Goal: Task Accomplishment & Management: Use online tool/utility

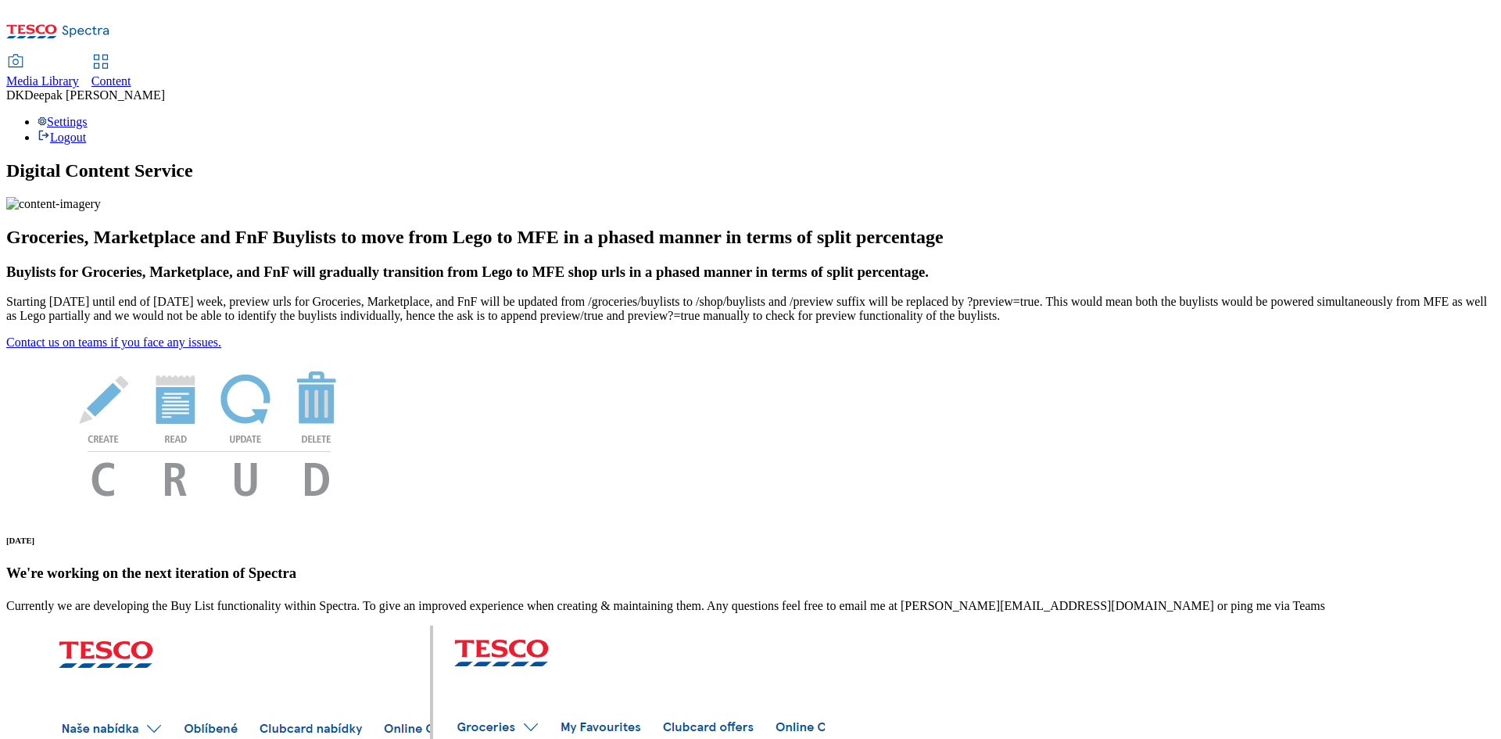
click at [131, 74] on span "Content" at bounding box center [111, 80] width 40 height 13
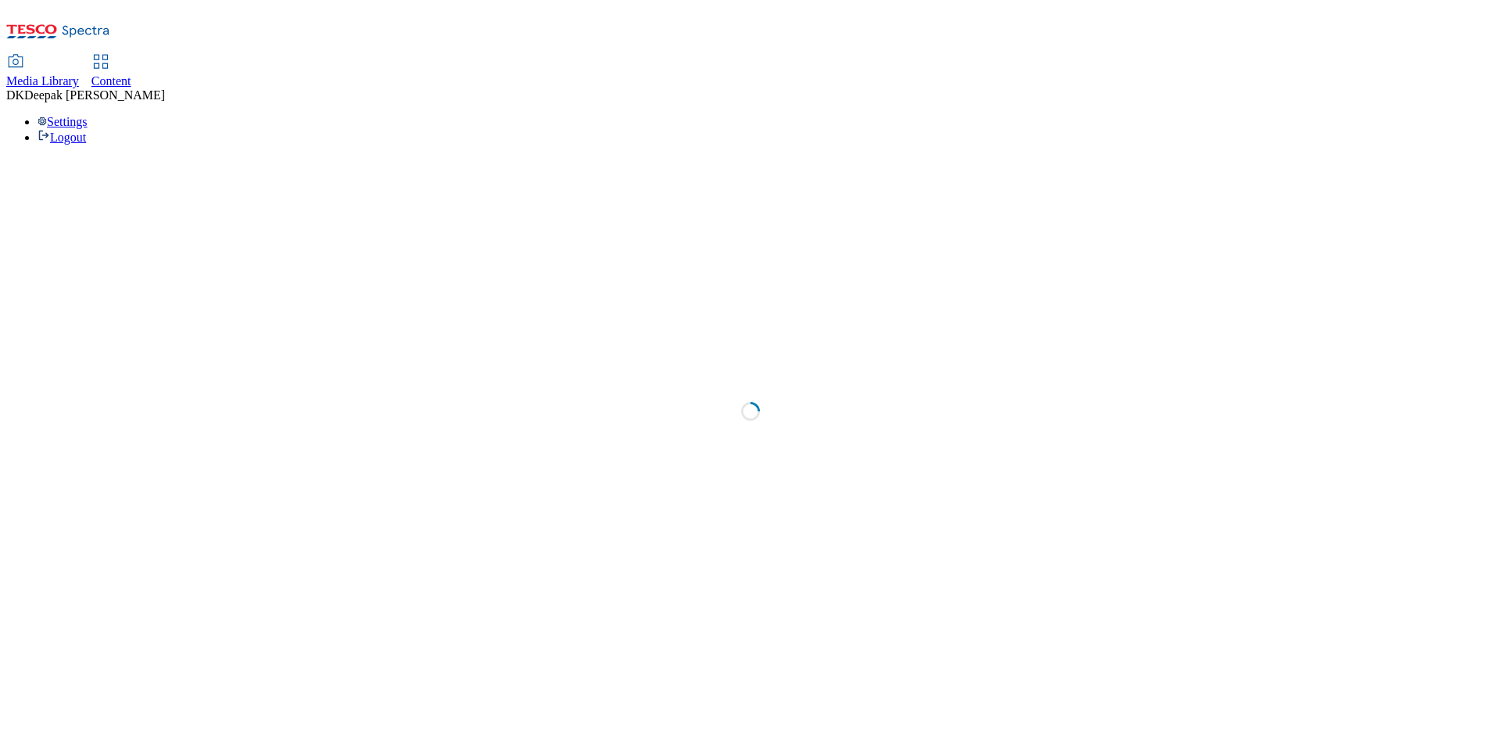
select select "ghs-uk"
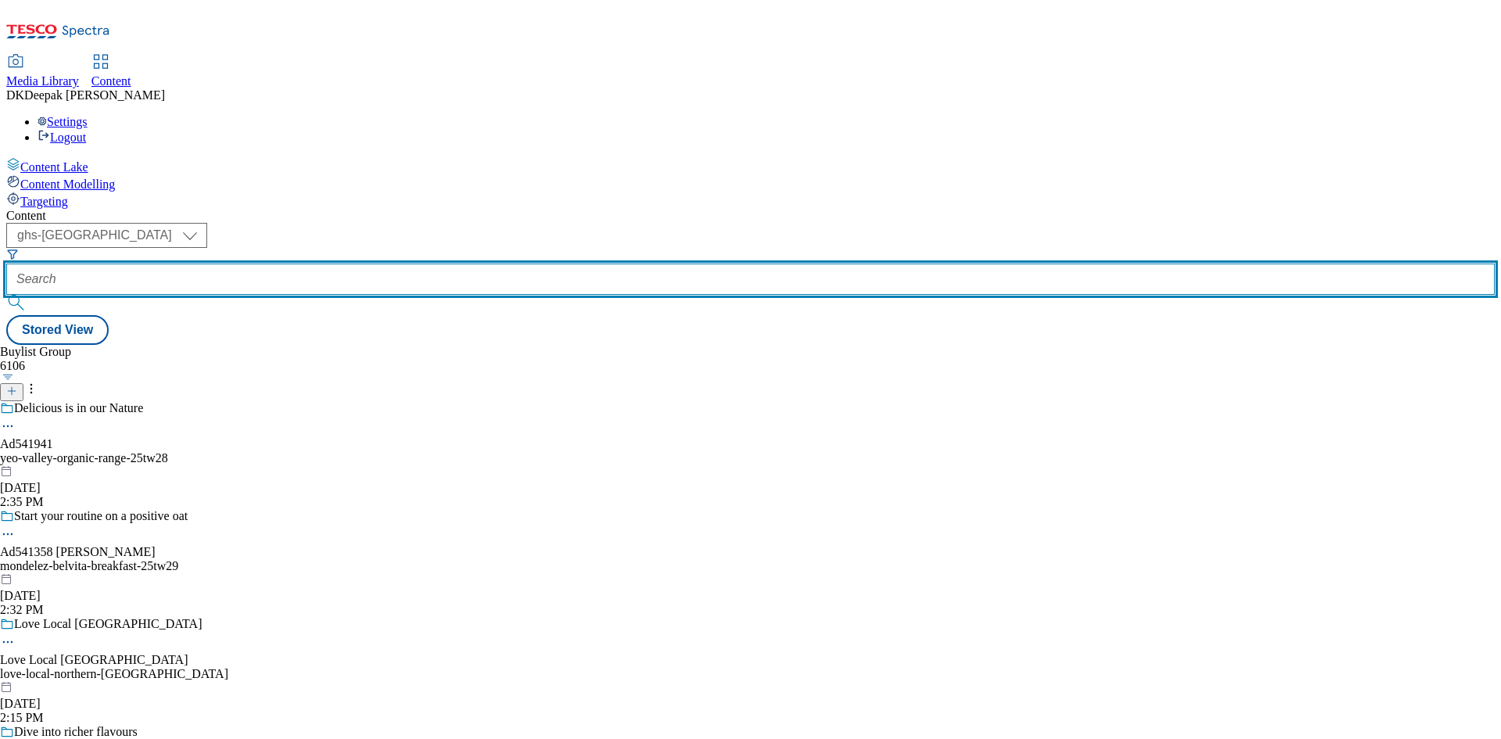
click at [347, 264] on input "text" at bounding box center [750, 279] width 1489 height 31
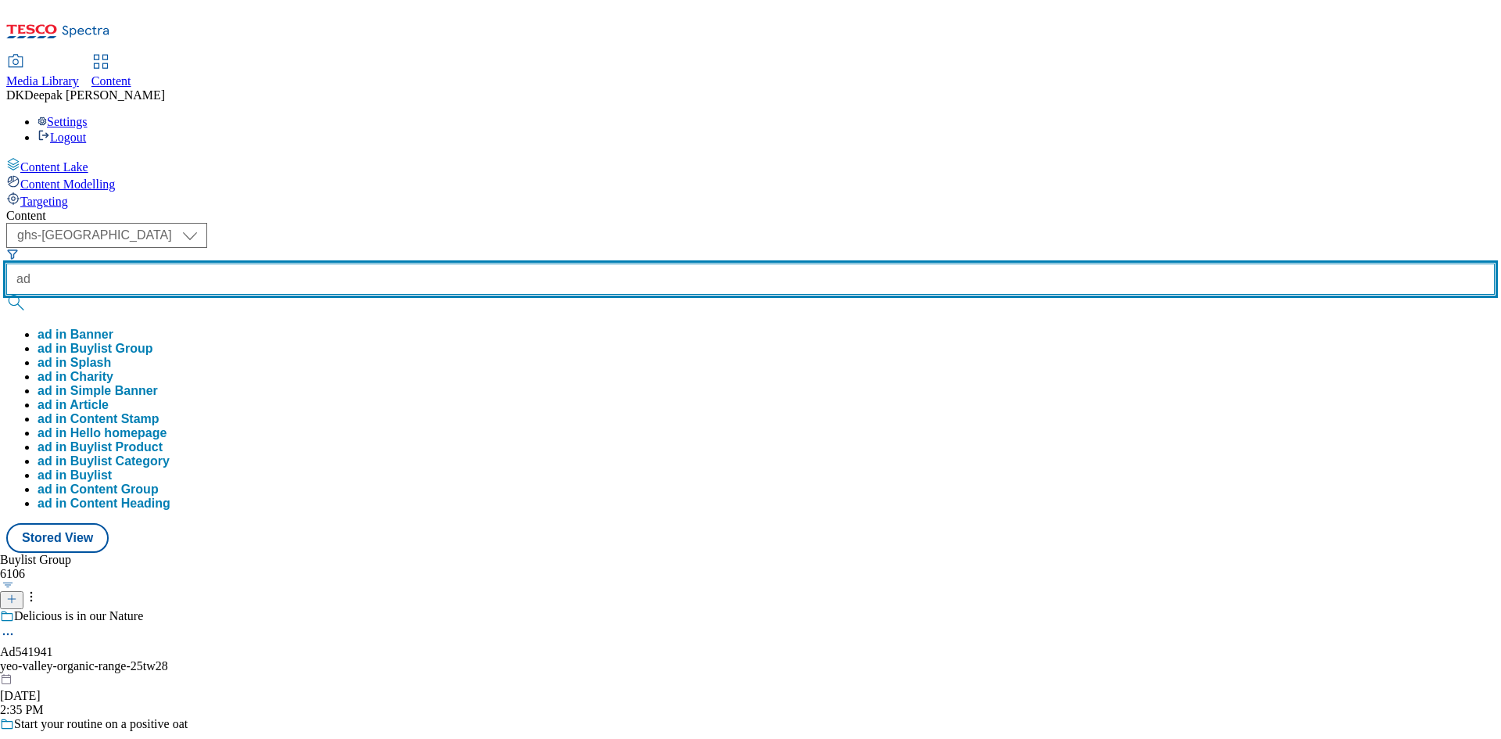
paste input "541941"
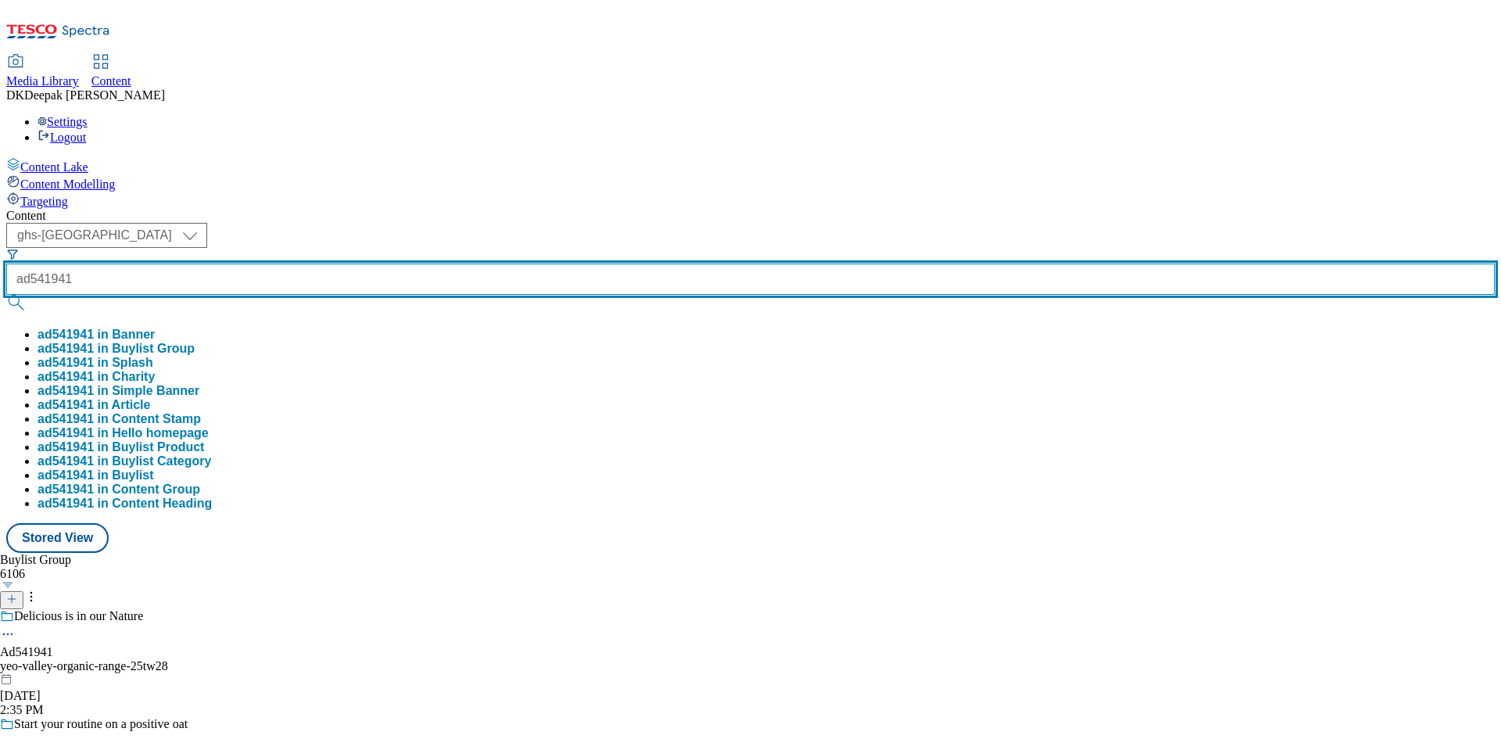
click at [6, 295] on button "submit" at bounding box center [17, 303] width 22 height 16
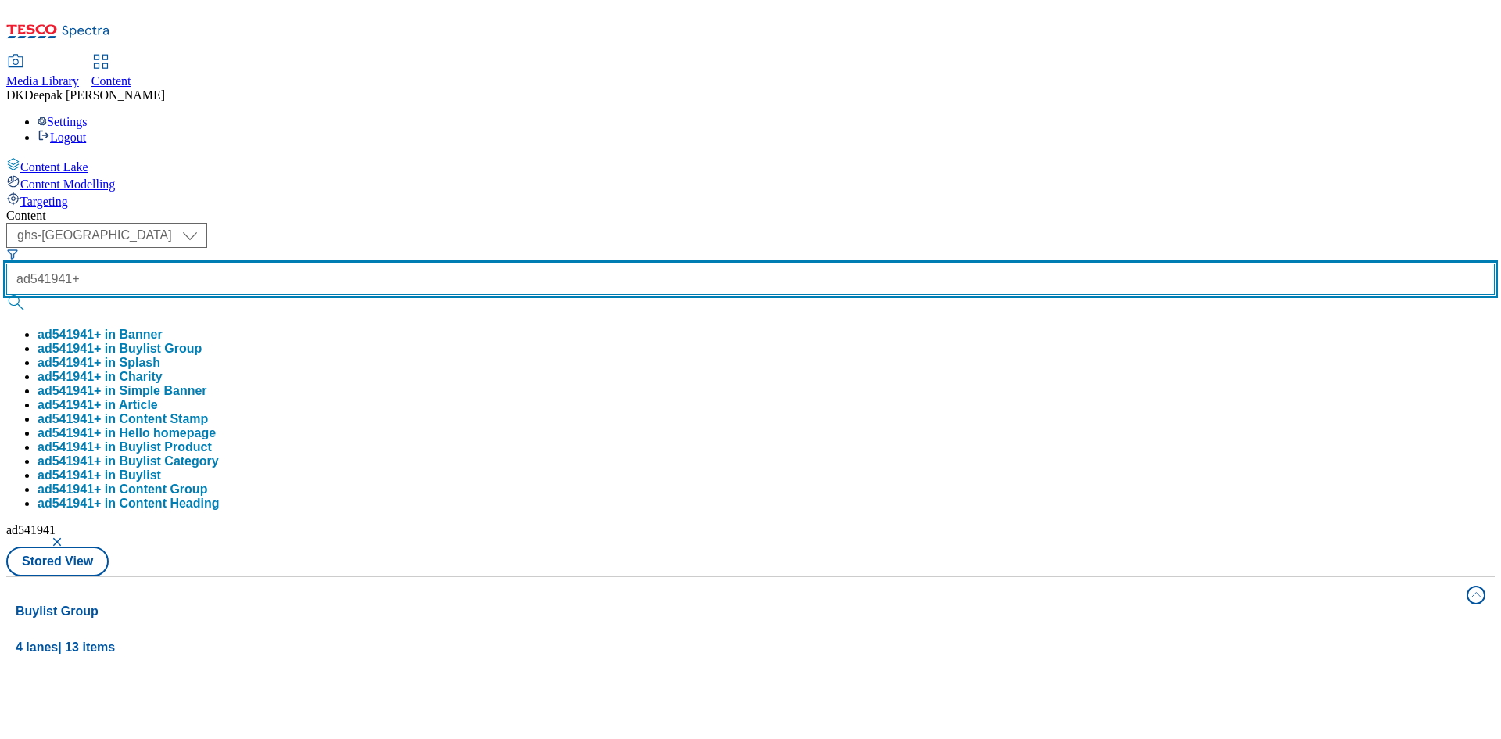
type input "ad541941"
click at [6, 295] on button "submit" at bounding box center [17, 303] width 22 height 16
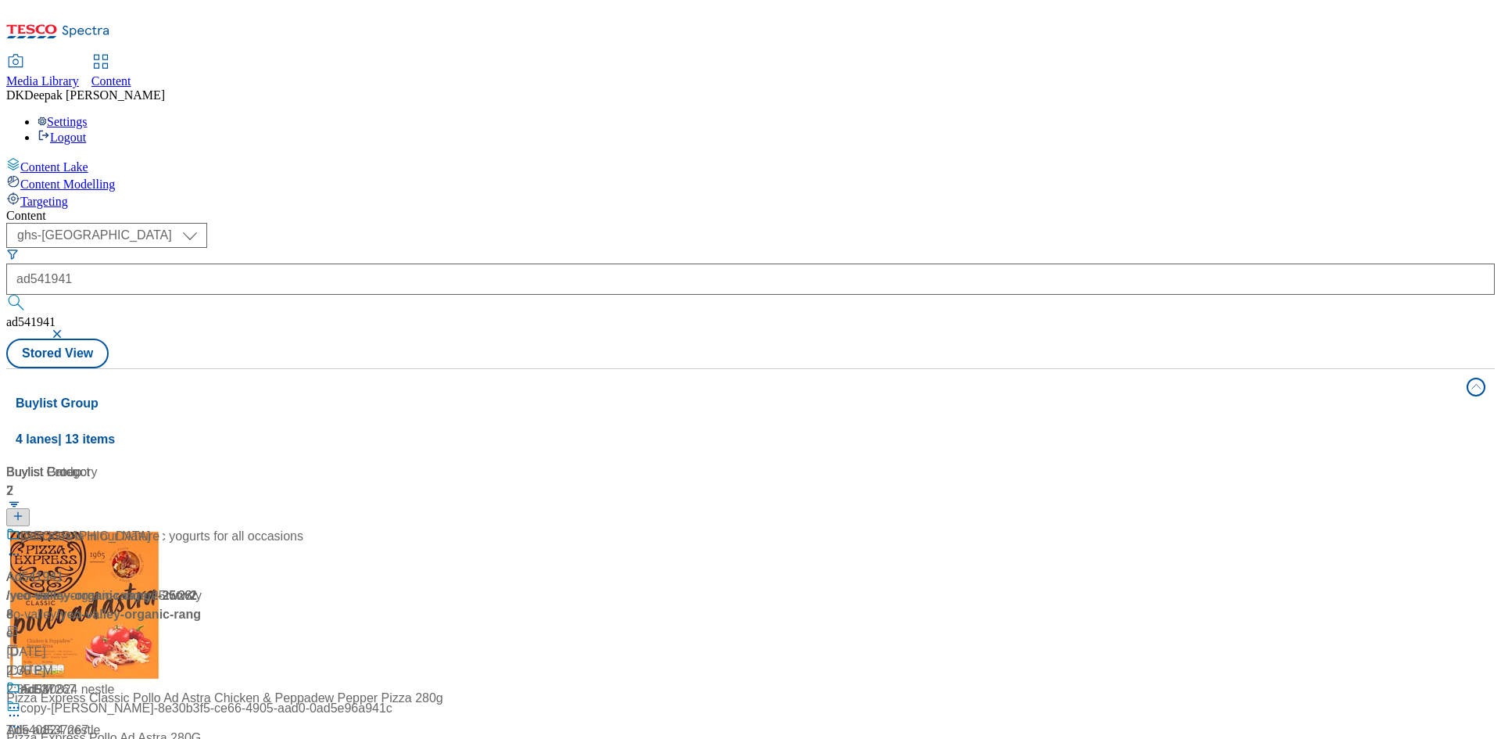
click at [303, 527] on div "Discover delicious organic yogurts for all occasions Ad541941 / yeo-valley-orga…" at bounding box center [154, 603] width 297 height 153
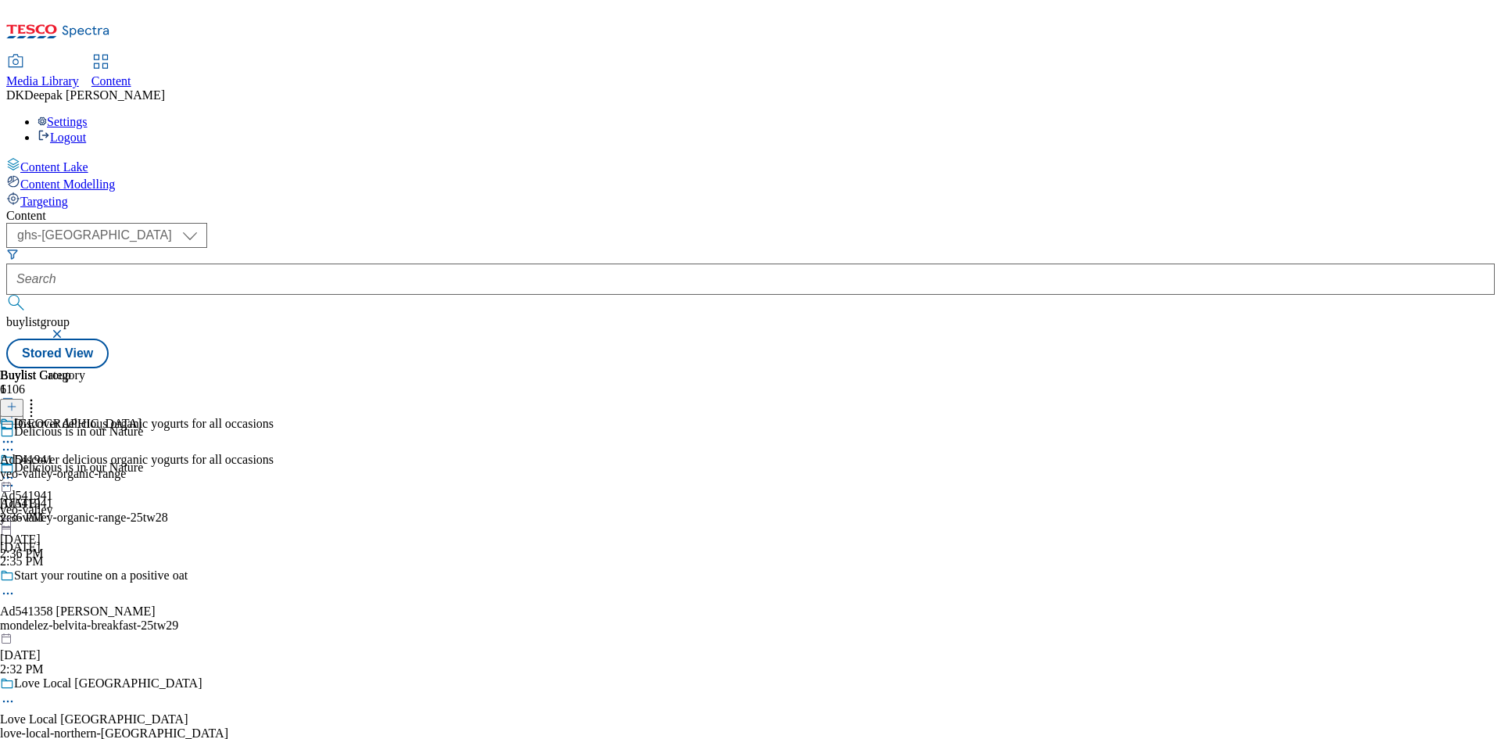
click at [16, 478] on icon at bounding box center [8, 486] width 16 height 16
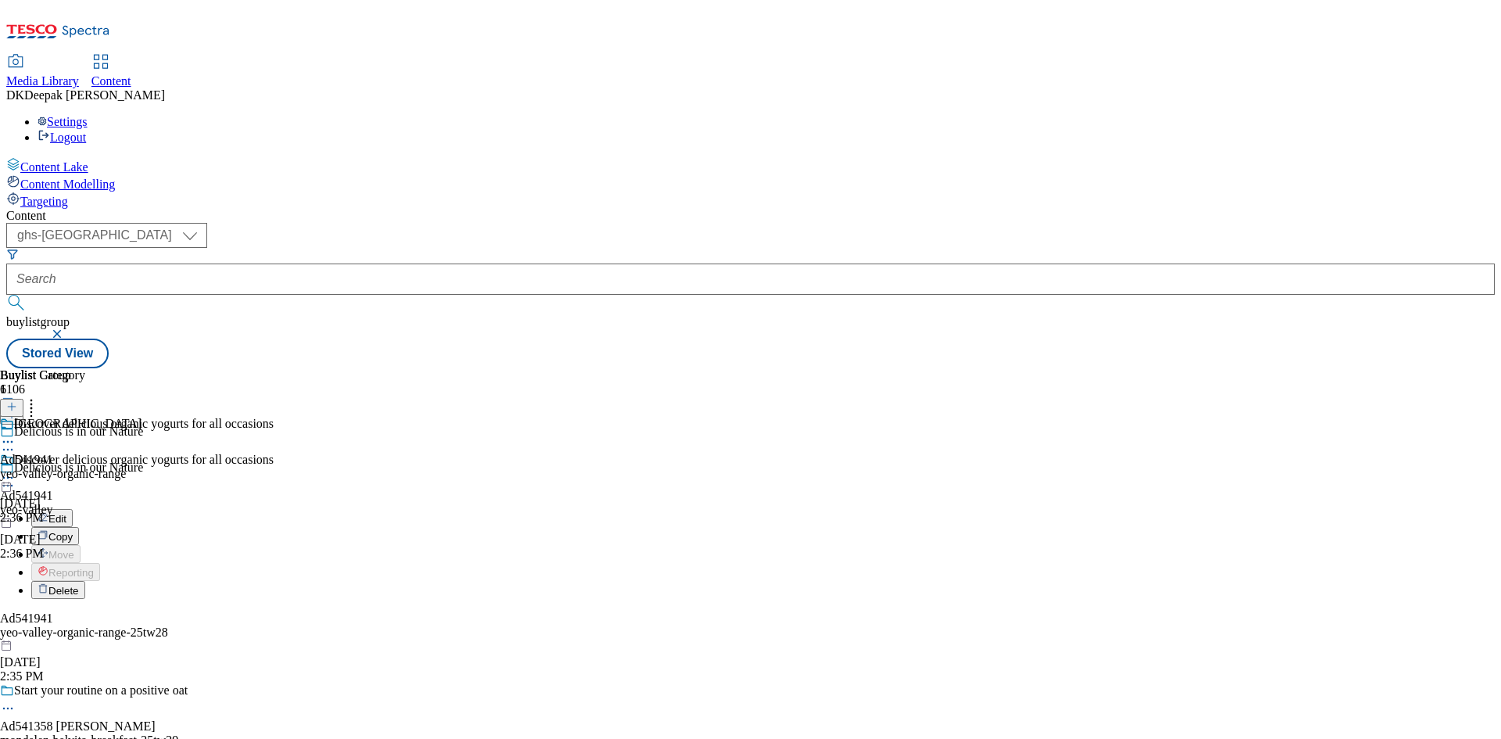
click at [73, 509] on button "Edit" at bounding box center [51, 518] width 41 height 18
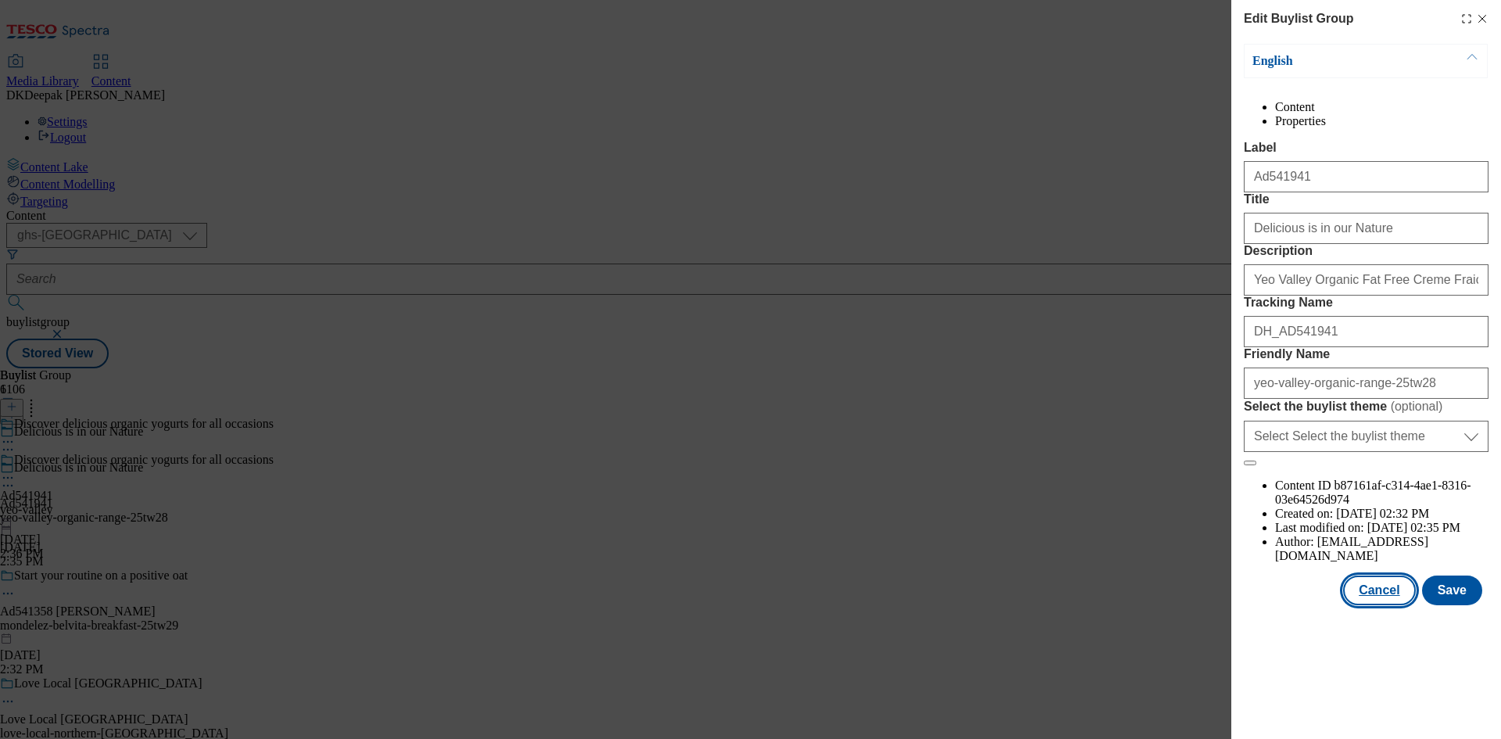
click at [1388, 605] on button "Cancel" at bounding box center [1380, 591] width 72 height 30
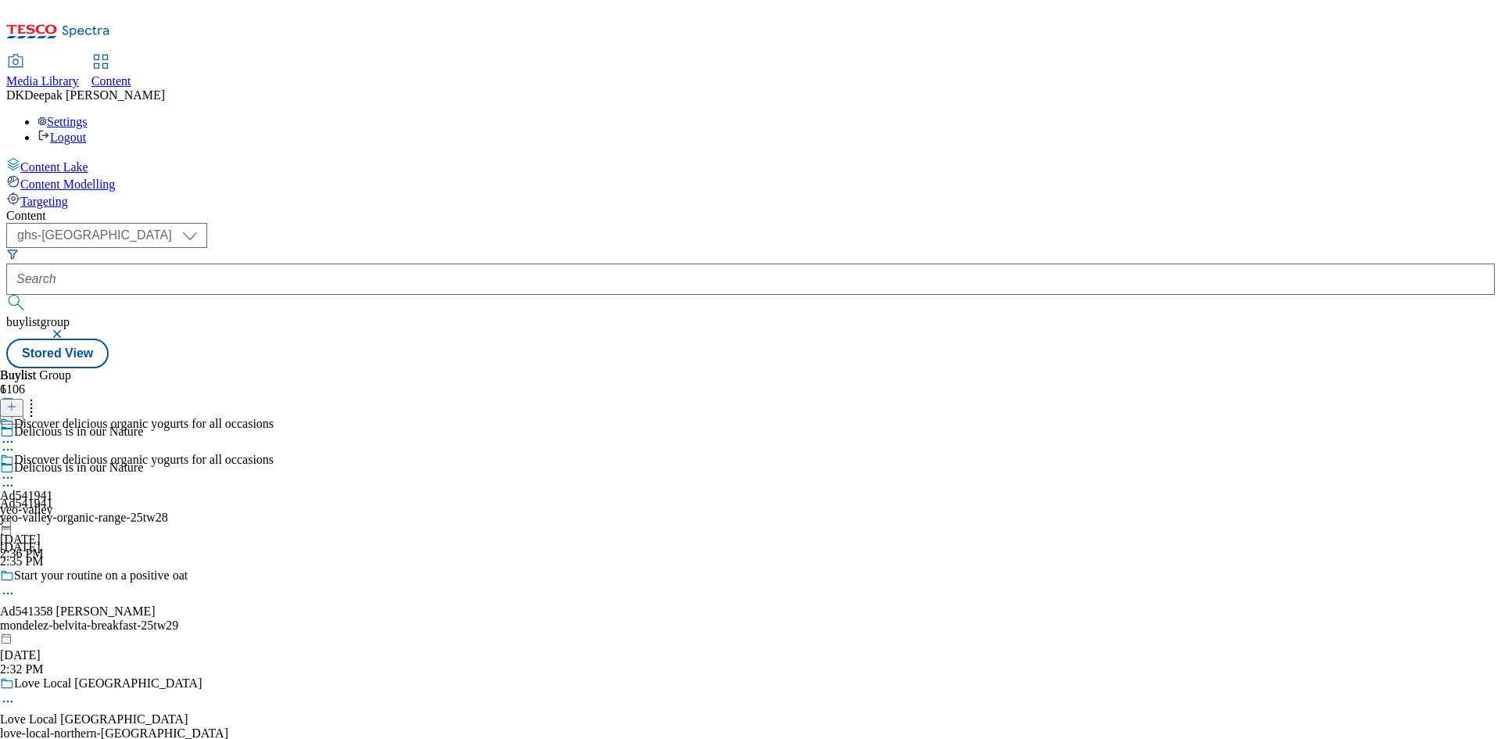
click at [274, 503] on div "yeo-valley" at bounding box center [137, 510] width 274 height 14
click at [16, 470] on icon at bounding box center [8, 478] width 16 height 16
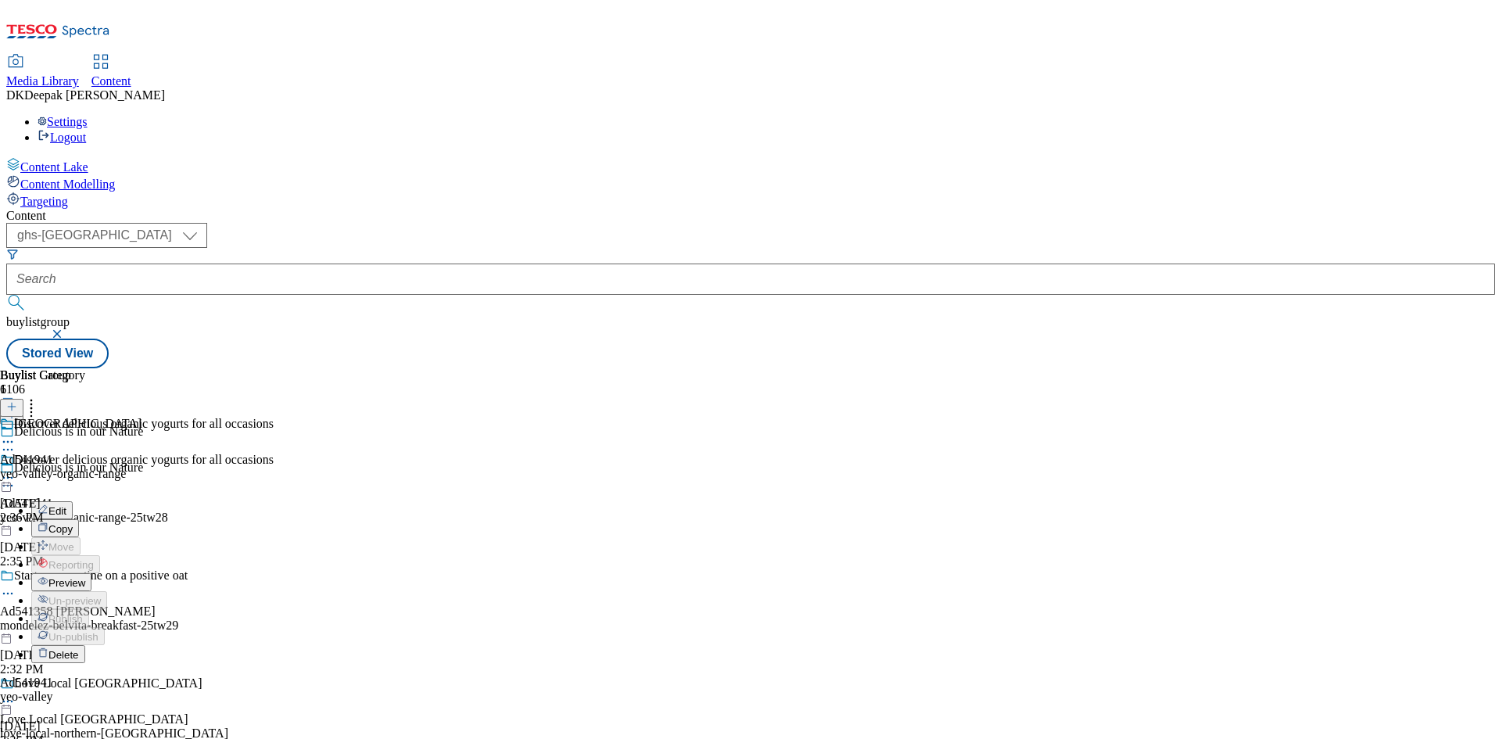
click at [73, 501] on button "Edit" at bounding box center [51, 510] width 41 height 18
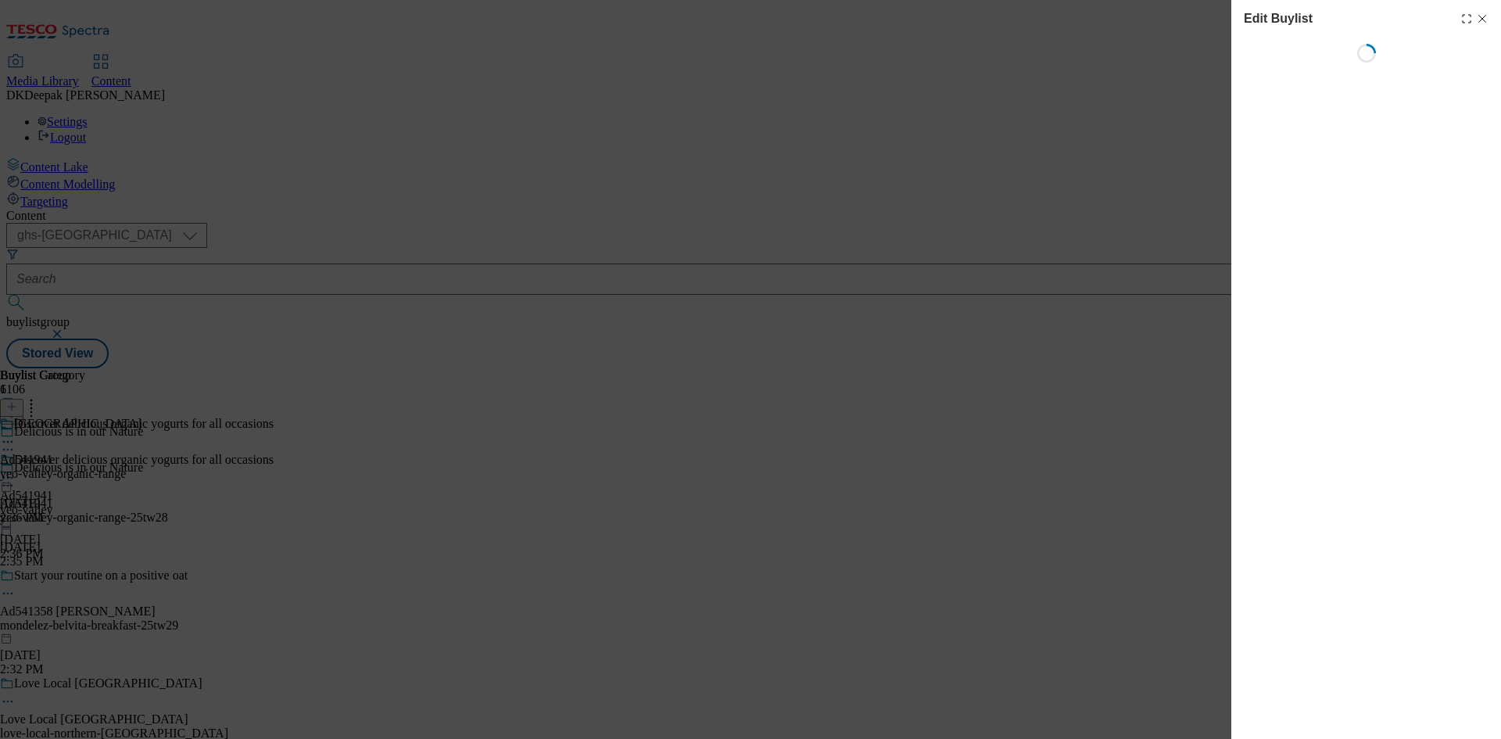
select select "tactical"
select select "supplier funded short term 1-3 weeks"
select select "dunnhumby"
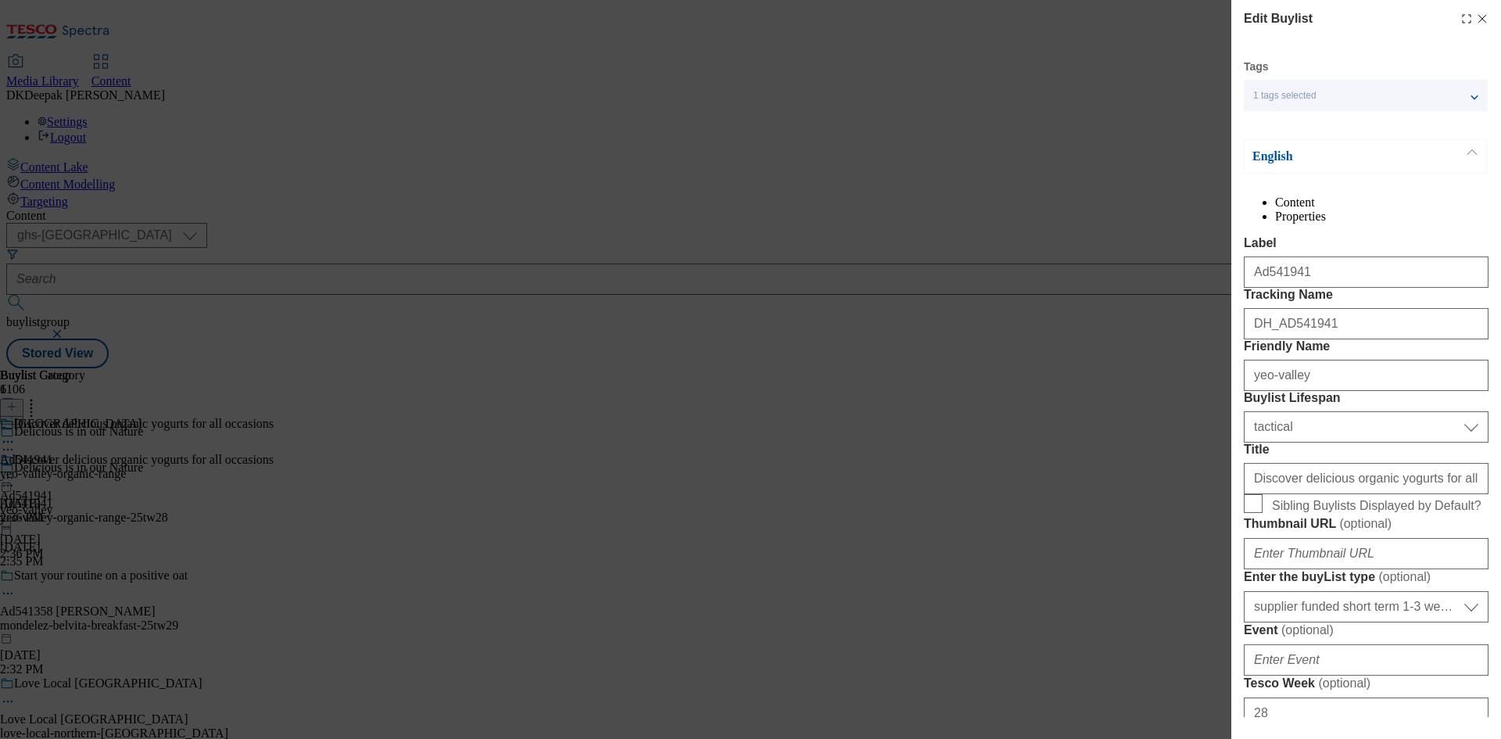
select select "Banner"
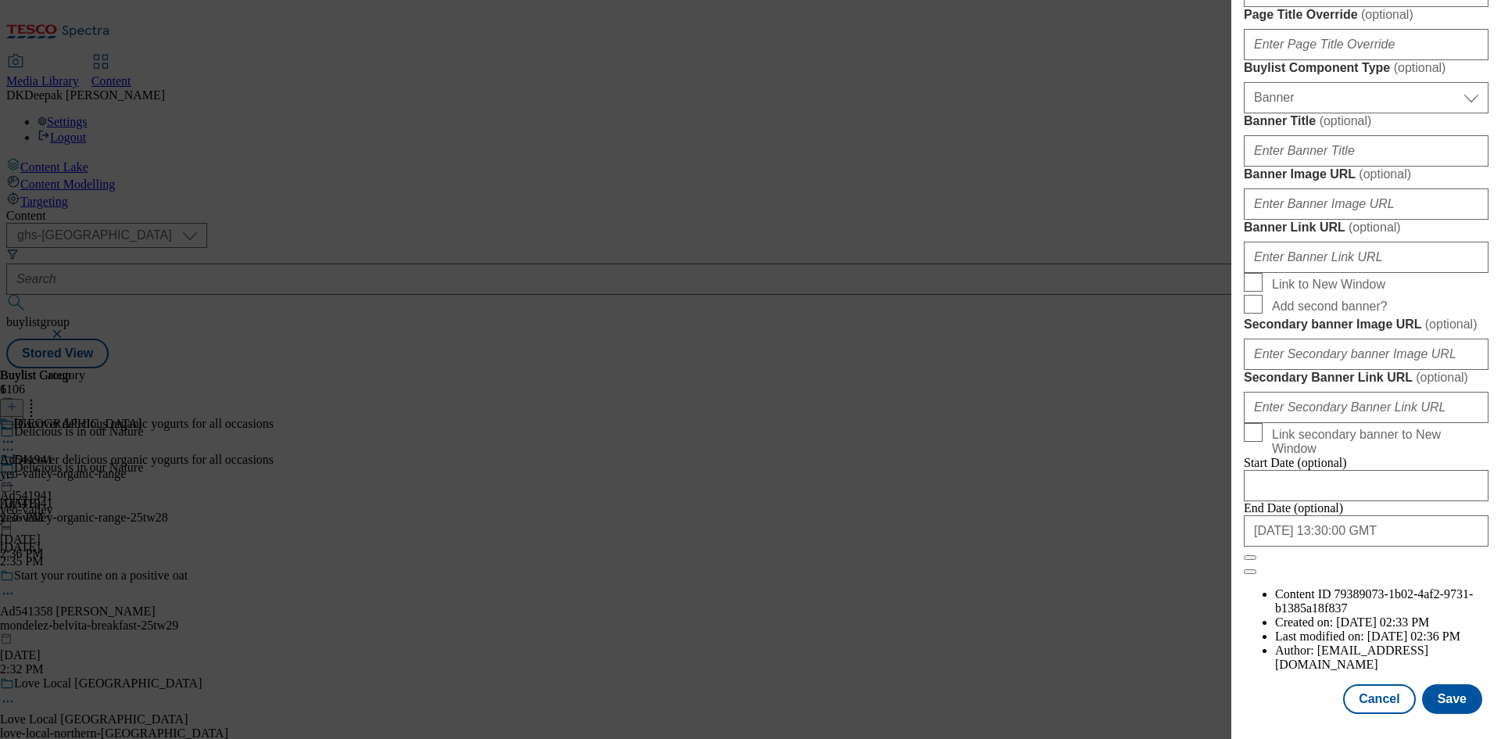
scroll to position [1536, 0]
click at [1394, 698] on button "Cancel" at bounding box center [1380, 699] width 72 height 30
select select "tactical"
select select "supplier funded short term 1-3 weeks"
select select "dunnhumby"
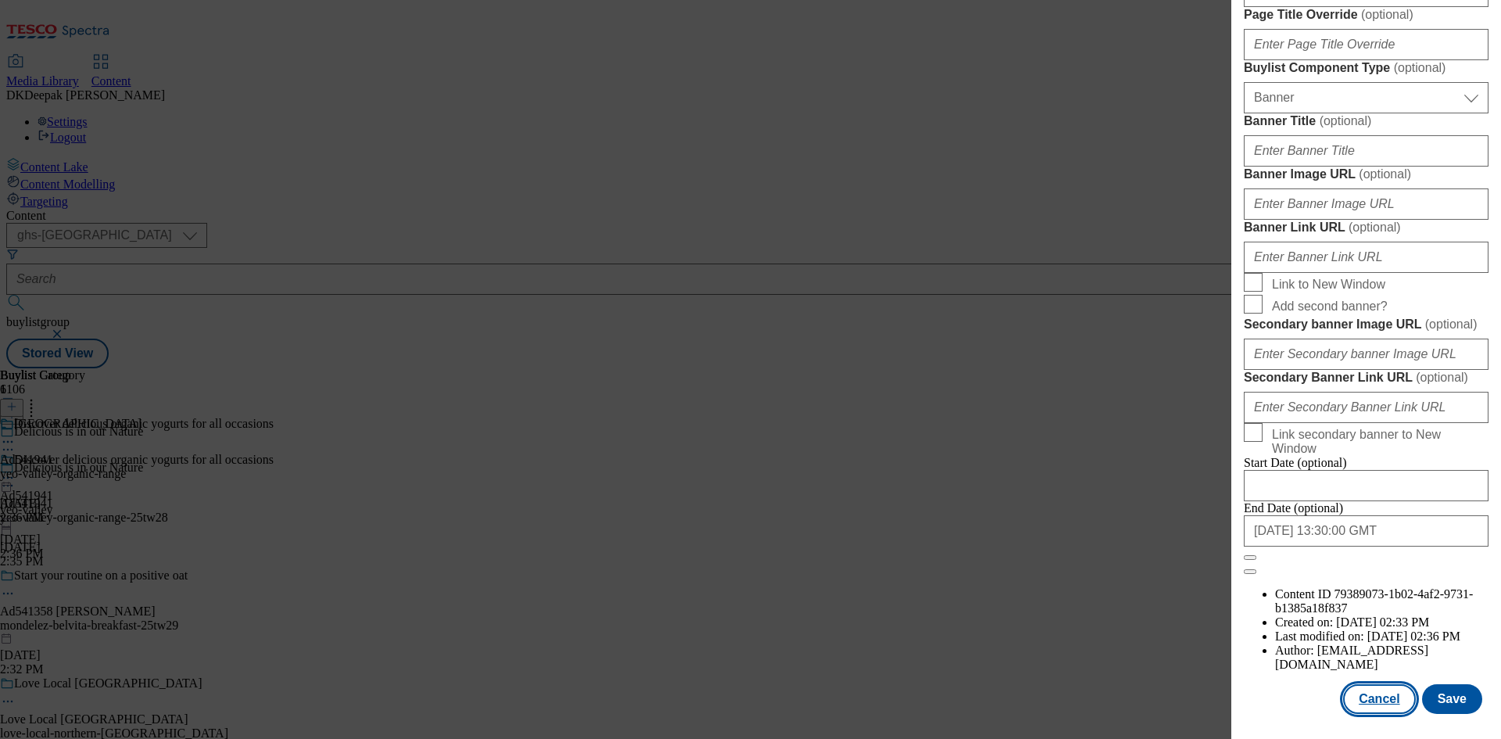
select select "Banner"
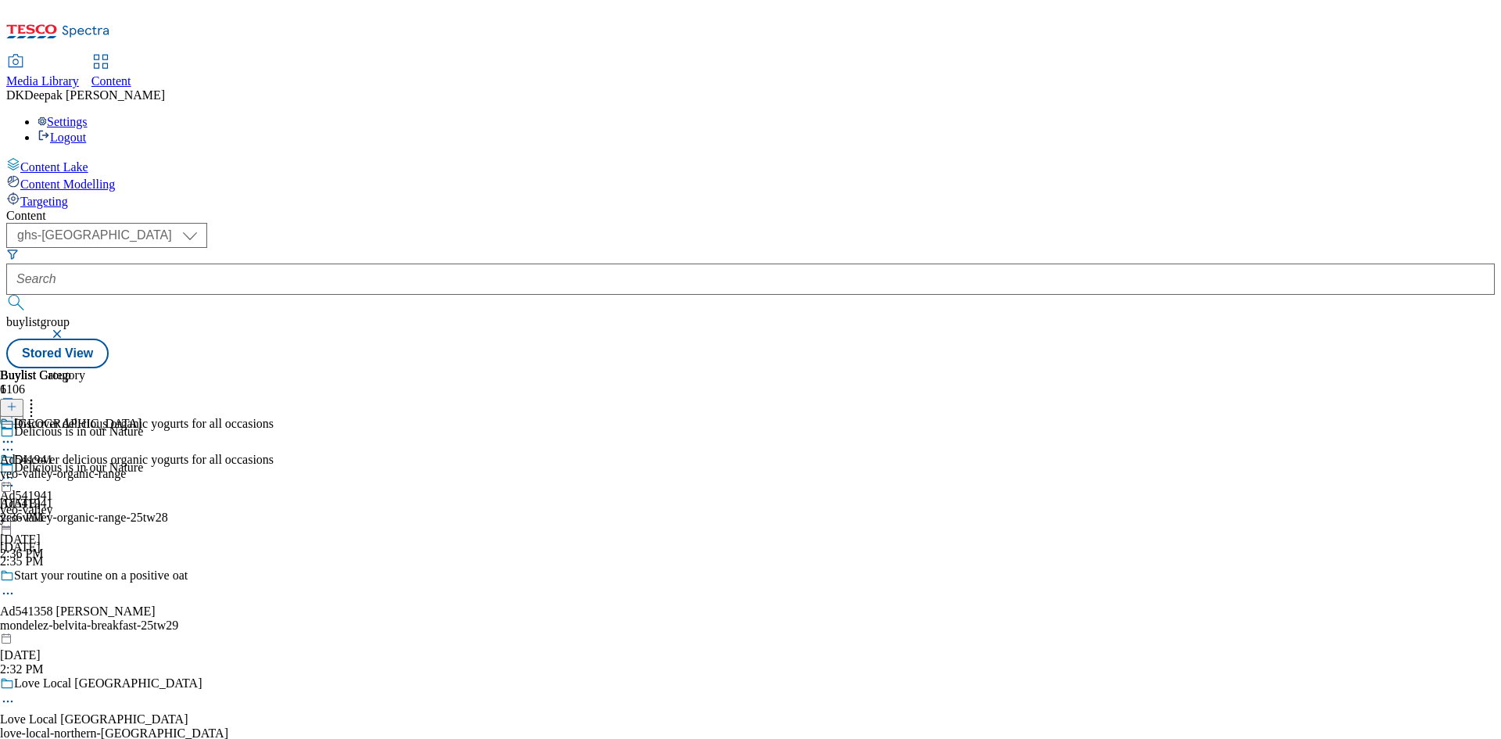
scroll to position [1185, 0]
click at [142, 417] on div "Yeo Valley Ad541941 yeo-valley-organic-range Sep 1, 2025 2:36 PM" at bounding box center [71, 471] width 142 height 108
click at [16, 470] on icon at bounding box center [8, 478] width 16 height 16
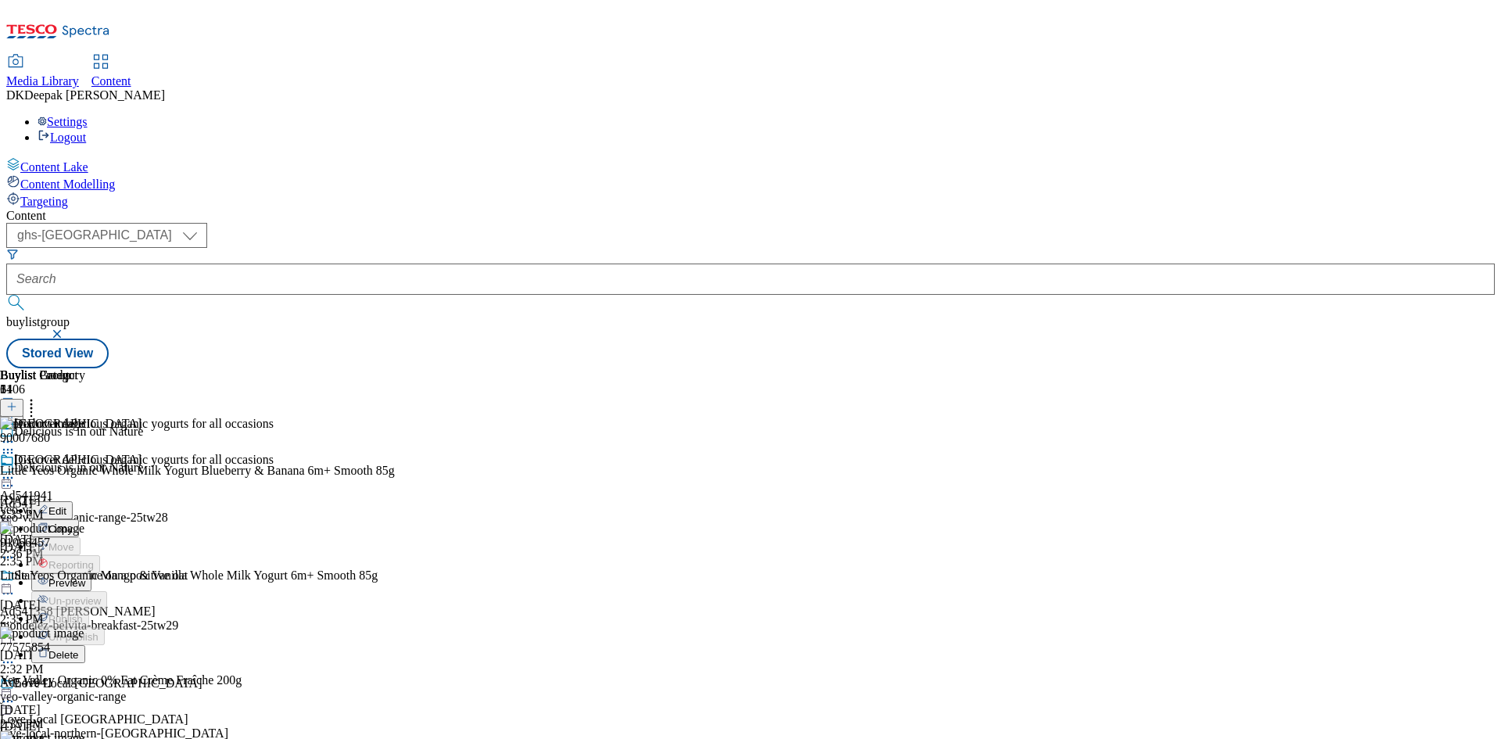
click at [73, 501] on button "Edit" at bounding box center [51, 510] width 41 height 18
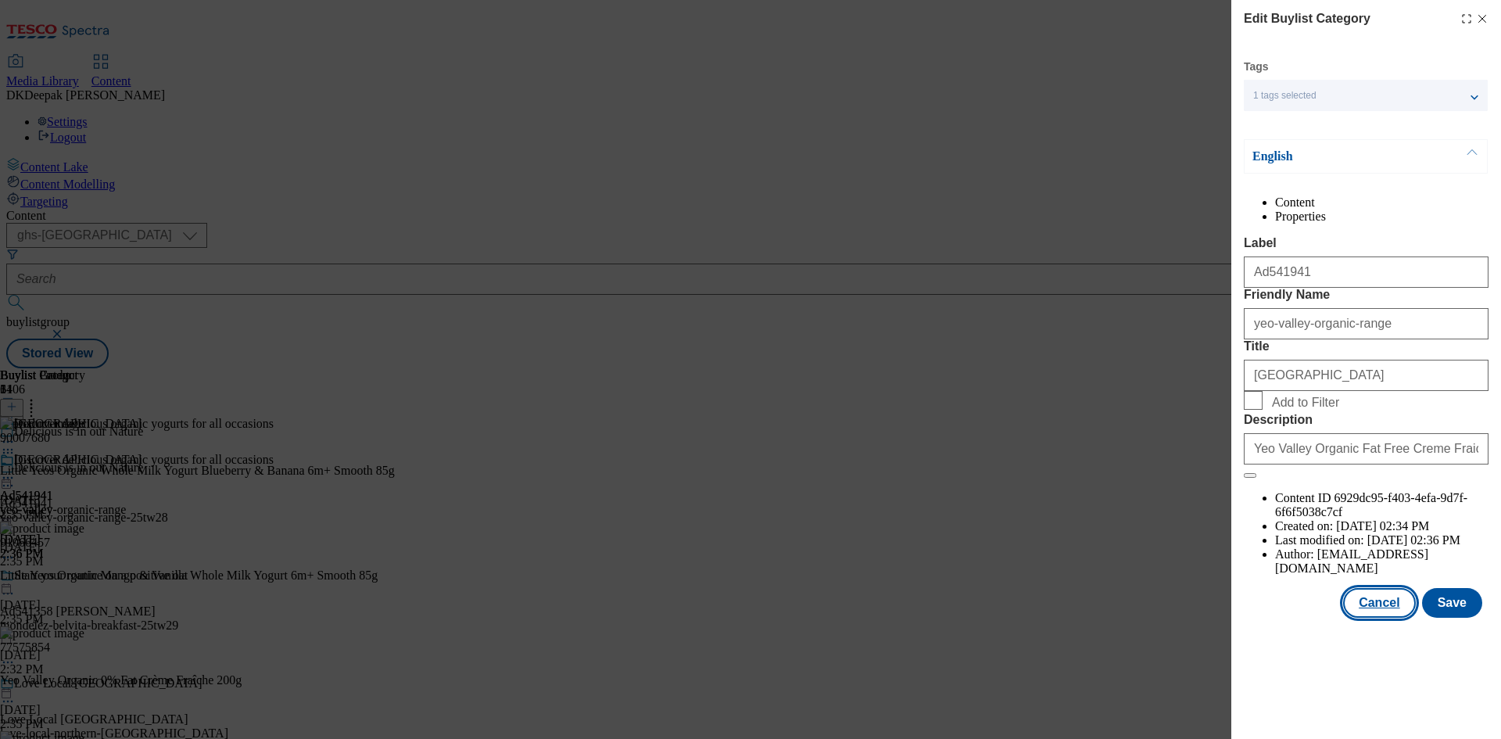
click at [1389, 618] on button "Cancel" at bounding box center [1380, 603] width 72 height 30
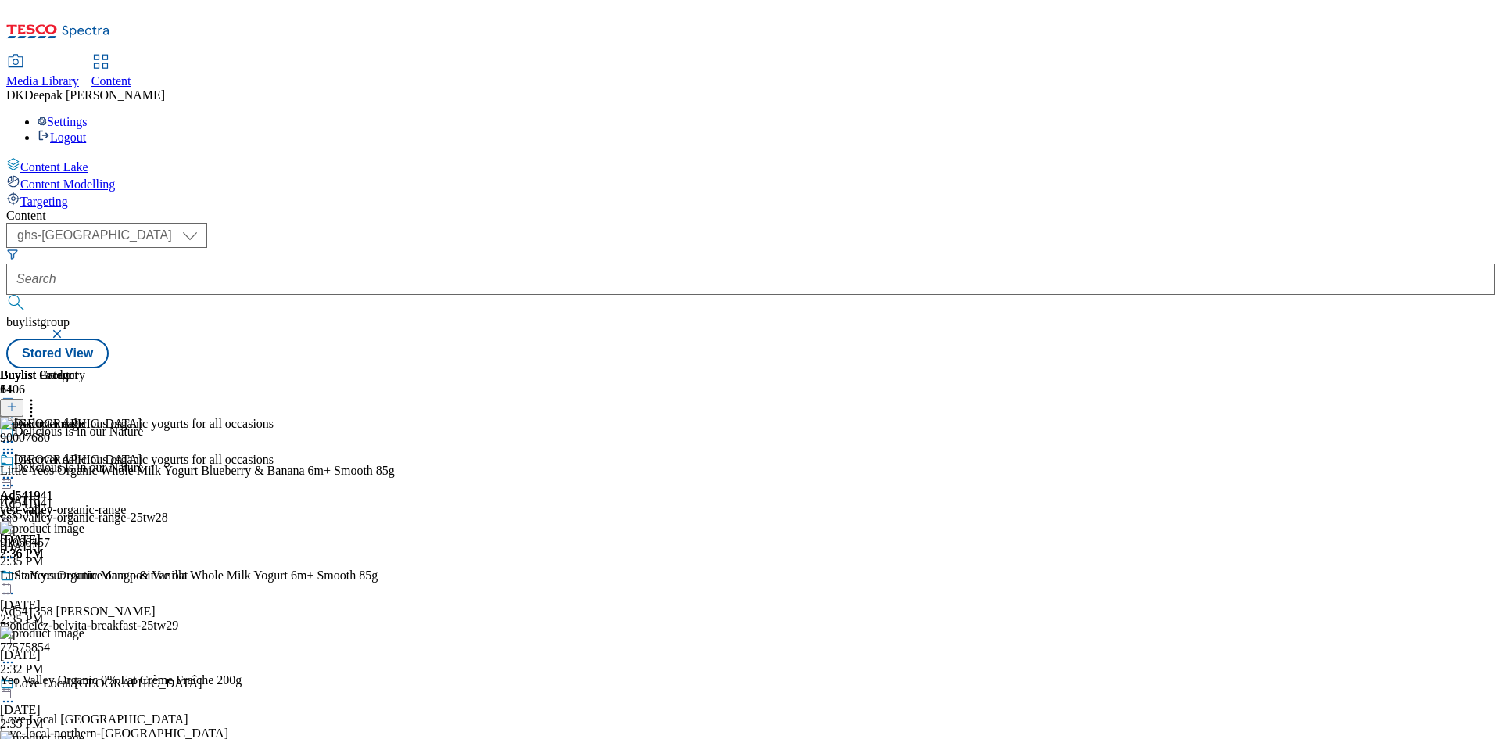
click at [16, 470] on icon at bounding box center [8, 478] width 16 height 16
click at [91, 573] on button "Preview" at bounding box center [61, 582] width 60 height 18
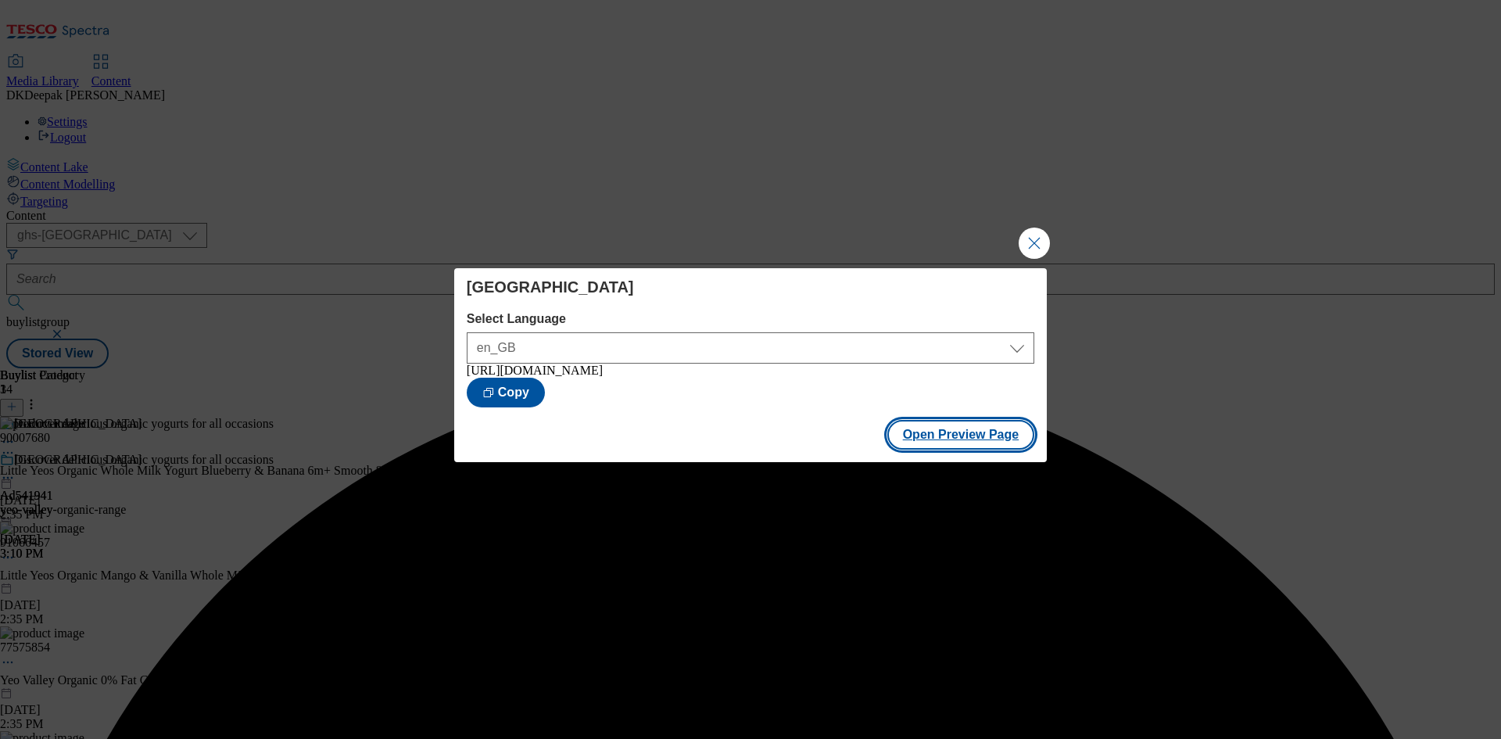
click at [928, 446] on button "Open Preview Page" at bounding box center [962, 435] width 148 height 30
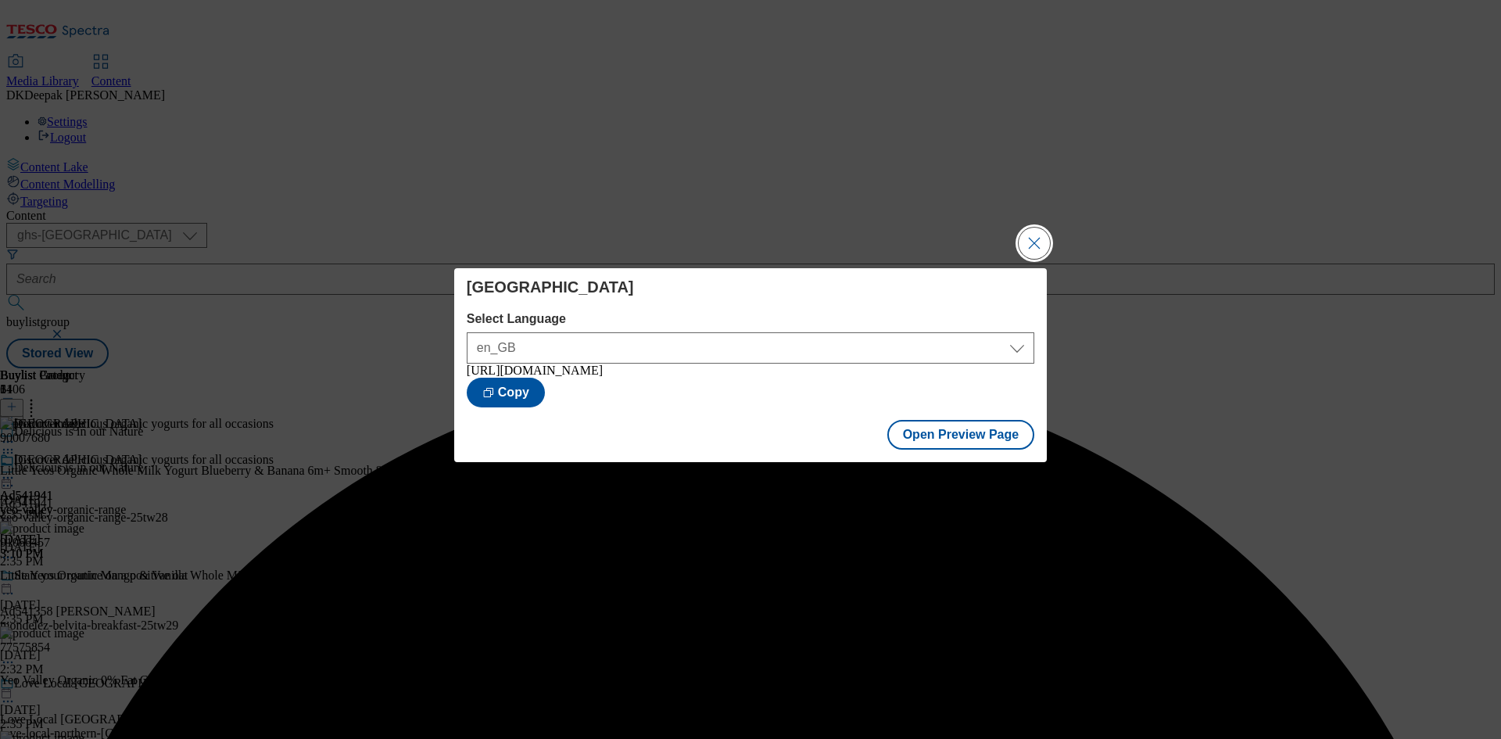
click at [1024, 239] on button "Close Modal" at bounding box center [1034, 243] width 31 height 31
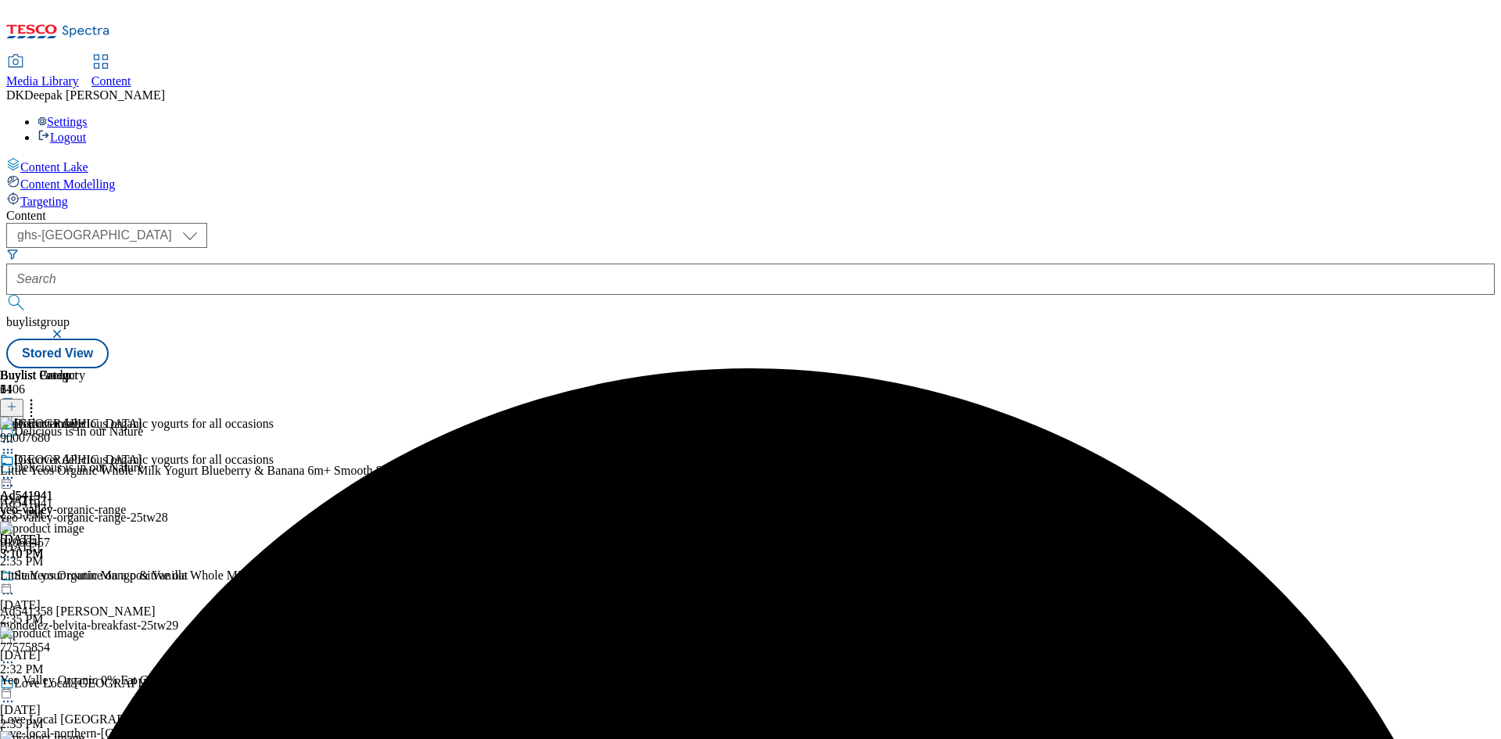
click at [16, 470] on icon at bounding box center [8, 478] width 16 height 16
click at [89, 627] on button "Publish" at bounding box center [60, 636] width 58 height 18
